Goal: Task Accomplishment & Management: Manage account settings

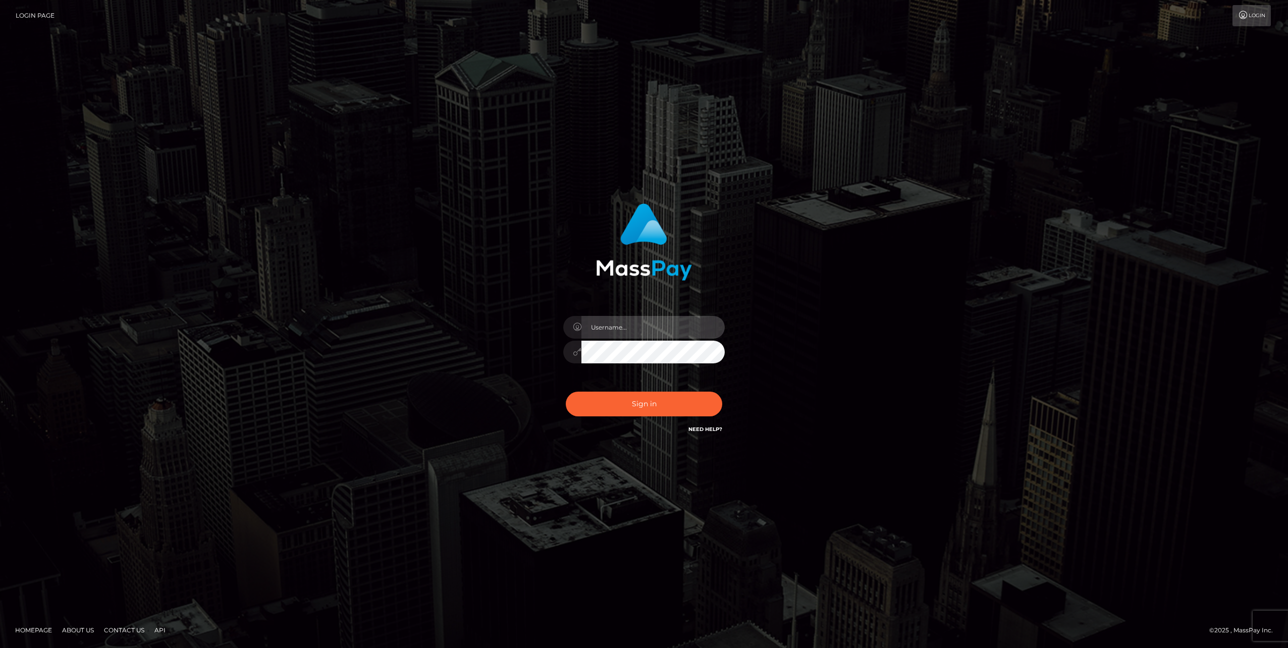
click at [639, 328] on input "text" at bounding box center [653, 327] width 143 height 23
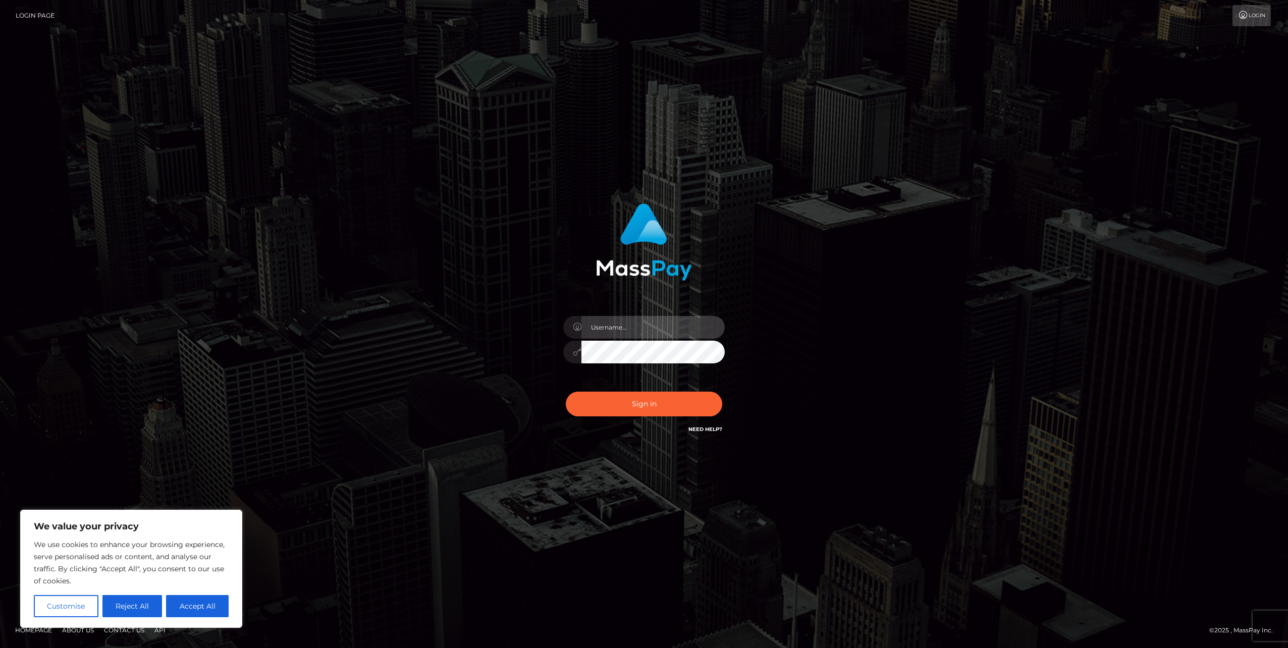
click at [625, 330] on input "text" at bounding box center [653, 327] width 143 height 23
click at [798, 319] on div "Sign in" at bounding box center [644, 324] width 576 height 257
click at [611, 321] on input "text" at bounding box center [653, 327] width 143 height 23
type input "S"
type input "Sabetoes"
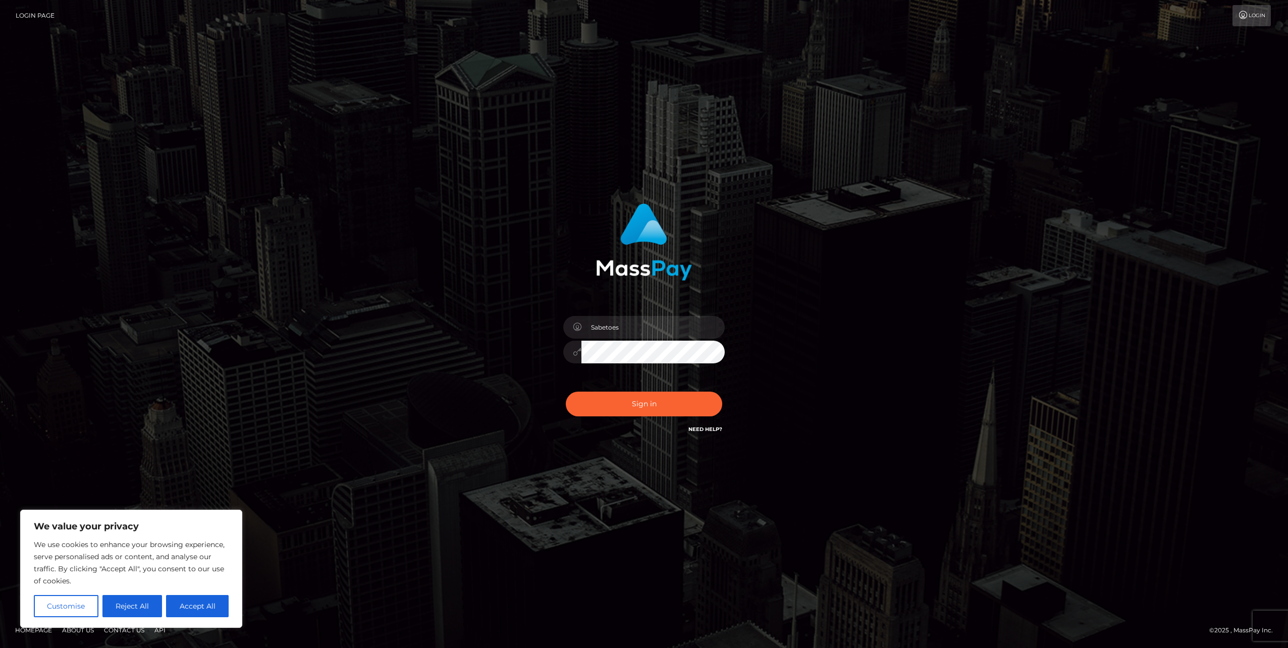
click at [566, 392] on button "Sign in" at bounding box center [644, 404] width 157 height 25
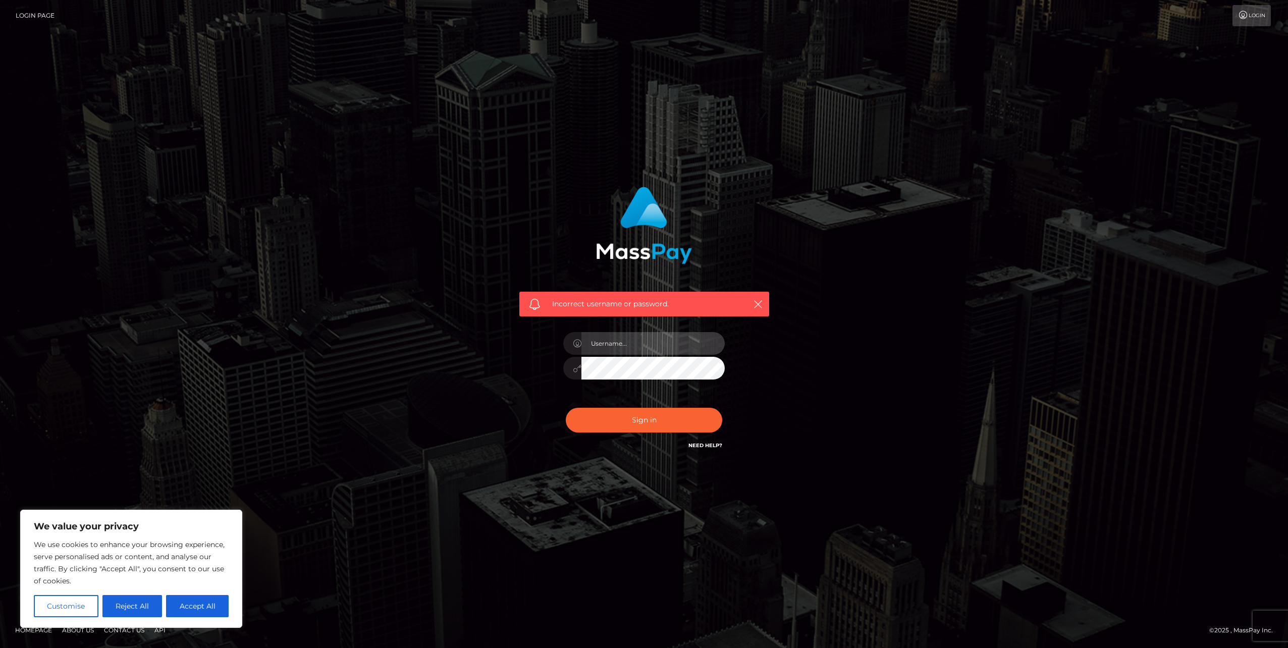
click at [610, 341] on input "text" at bounding box center [653, 343] width 143 height 23
type input "Y"
type input "yaye3k@yandex.kz"
click at [566, 408] on button "Sign in" at bounding box center [644, 420] width 157 height 25
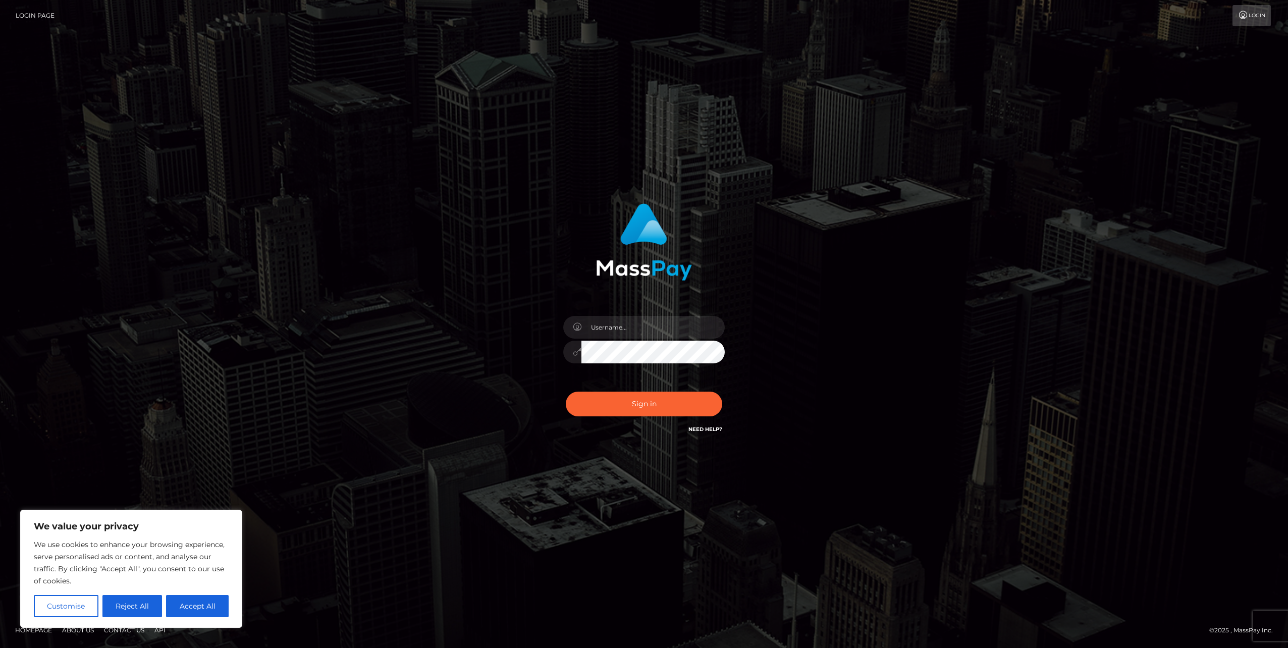
click at [696, 429] on link "Need Help?" at bounding box center [706, 429] width 34 height 7
click at [195, 600] on button "Accept All" at bounding box center [197, 606] width 63 height 22
checkbox input "true"
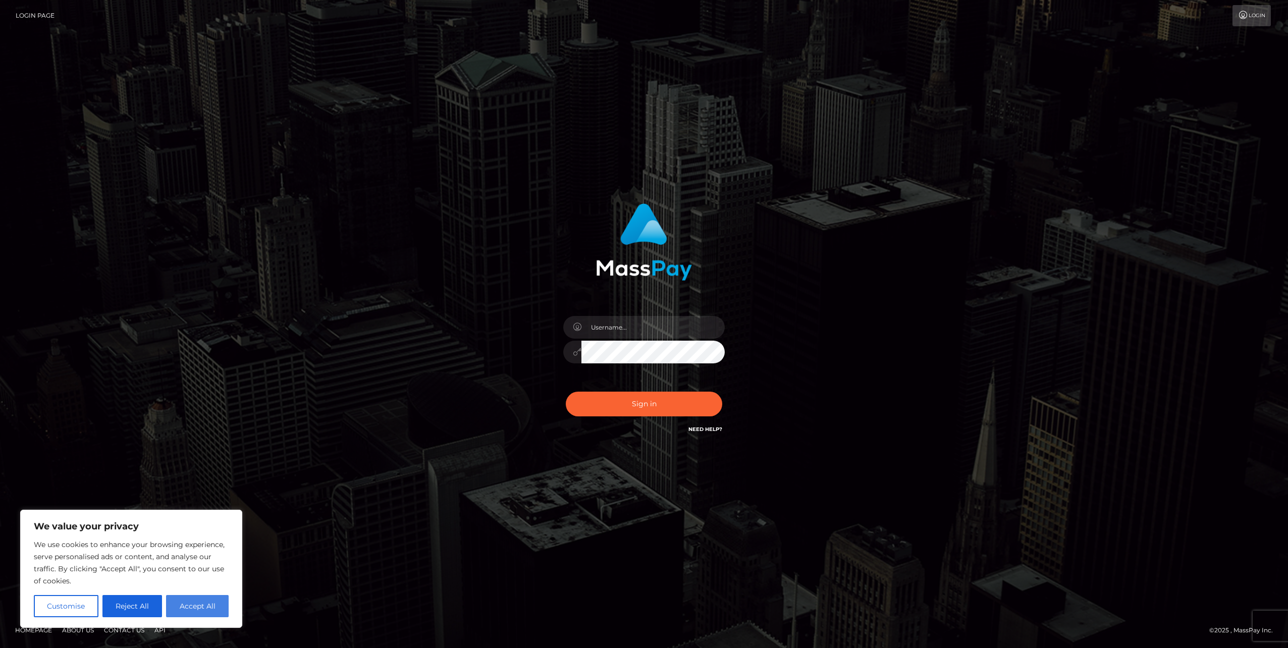
checkbox input "true"
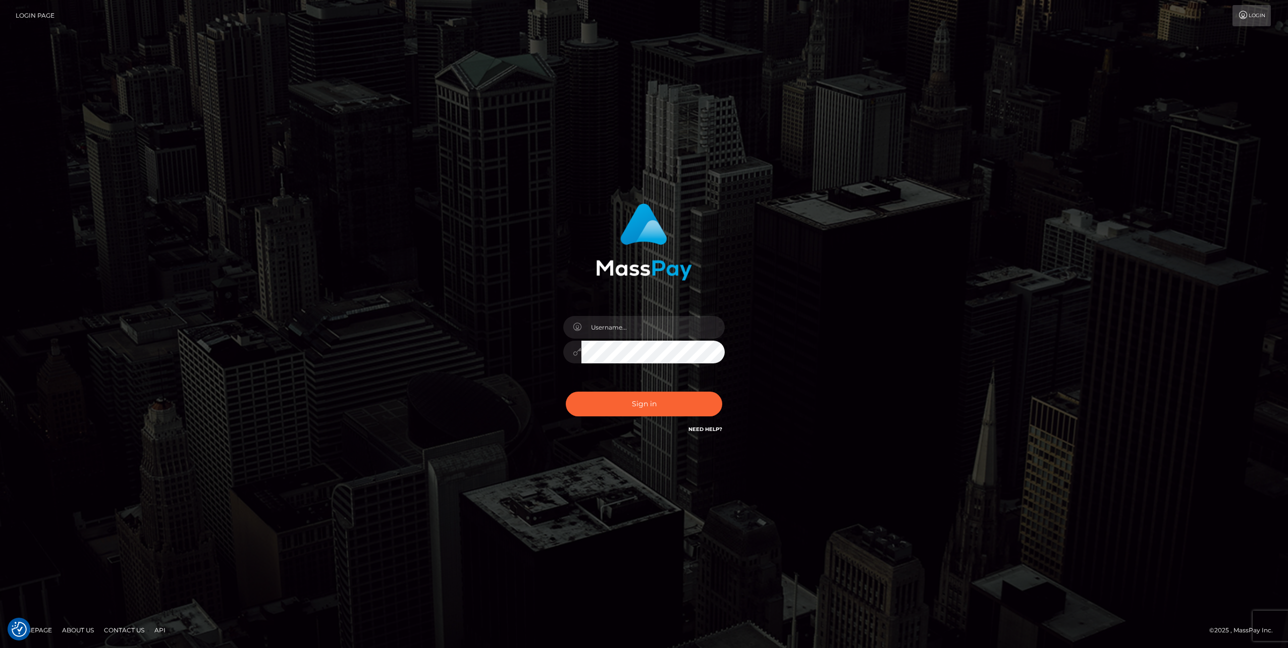
click at [713, 431] on link "Need Help?" at bounding box center [706, 429] width 34 height 7
click at [661, 337] on input "text" at bounding box center [653, 327] width 143 height 23
type input "yayer3k@gmail.com"
click at [566, 392] on button "Sign in" at bounding box center [644, 404] width 157 height 25
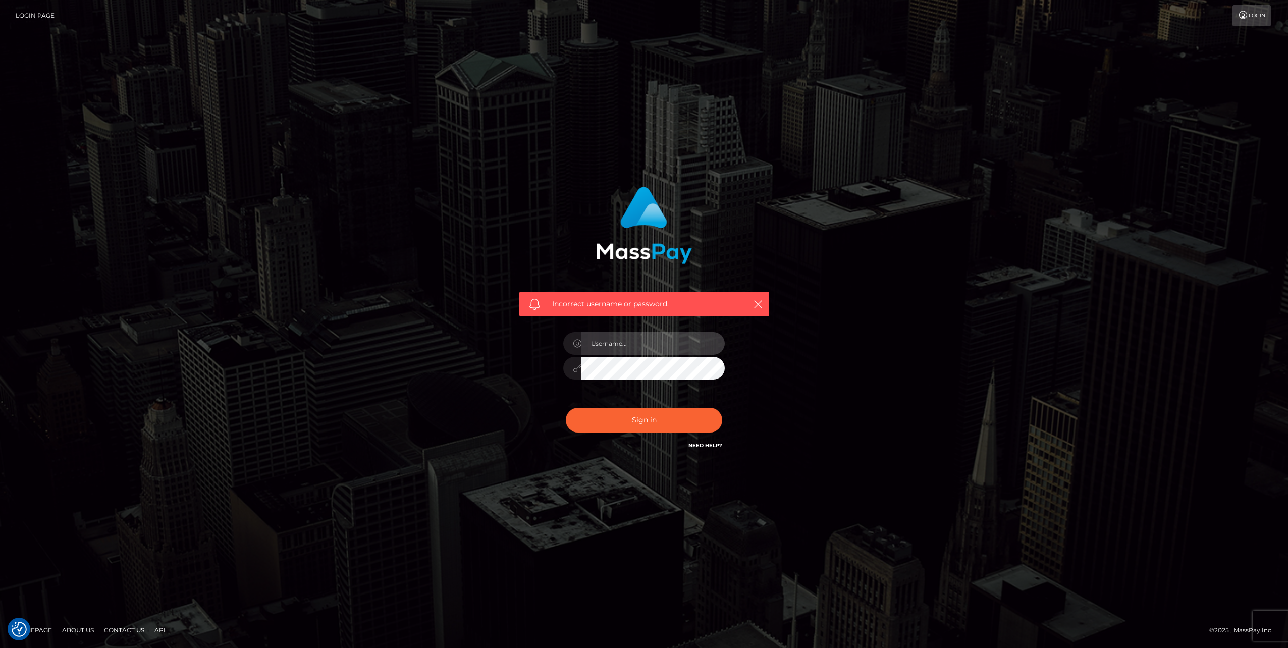
click at [682, 343] on input "text" at bounding box center [653, 343] width 143 height 23
type input "Sabetoes"
click at [566, 408] on button "Sign in" at bounding box center [644, 420] width 157 height 25
click at [670, 340] on input "text" at bounding box center [653, 343] width 143 height 23
type input "yayer3k"
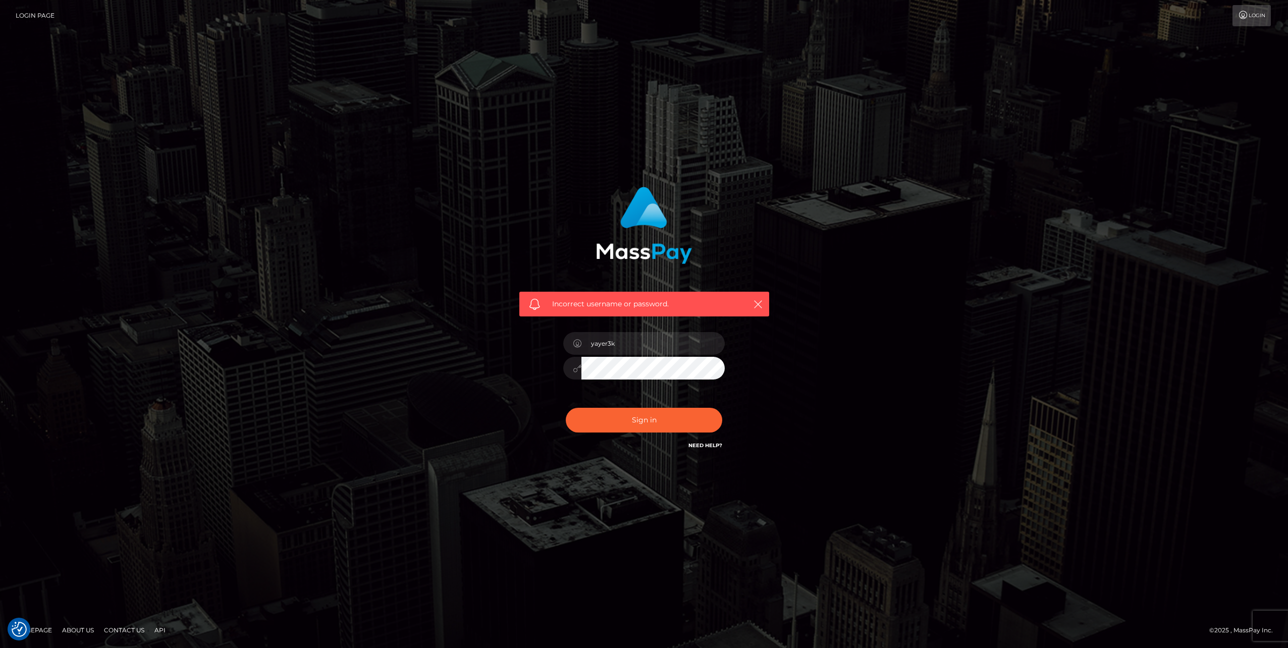
click at [566, 408] on button "Sign in" at bounding box center [644, 420] width 157 height 25
click at [706, 448] on link "Need Help?" at bounding box center [706, 445] width 34 height 7
click at [1238, 12] on icon at bounding box center [1243, 15] width 11 height 8
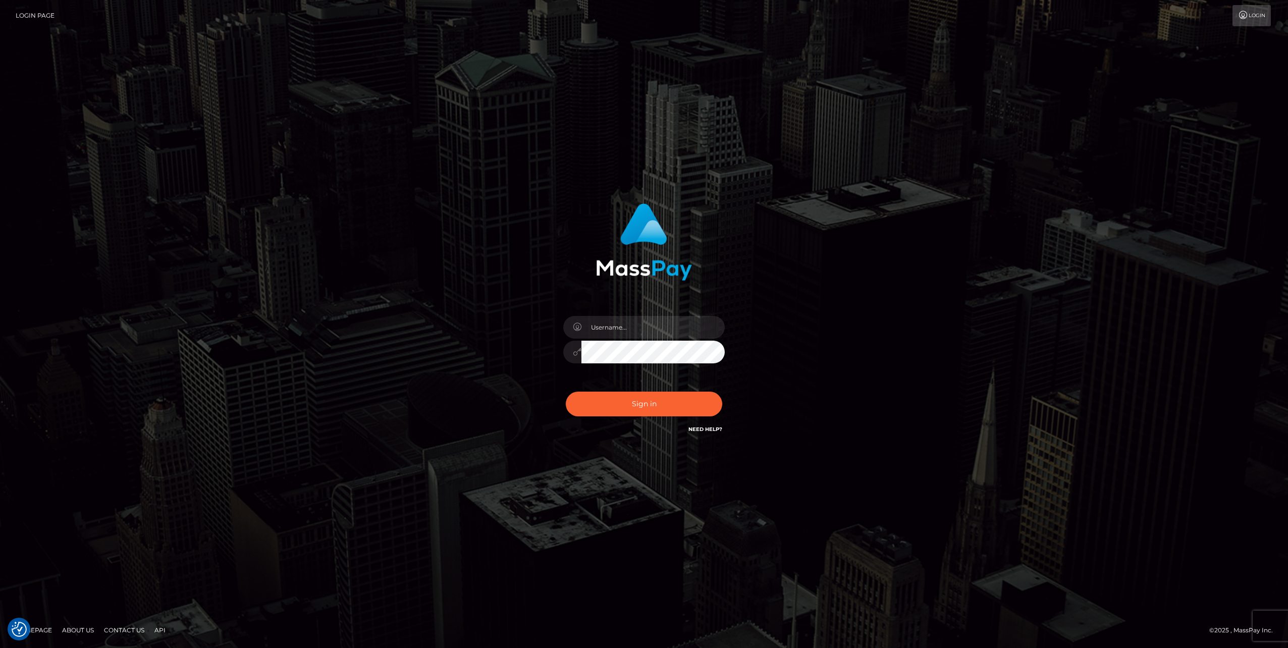
click at [42, 12] on link "Login Page" at bounding box center [35, 15] width 39 height 21
